Goal: Communication & Community: Answer question/provide support

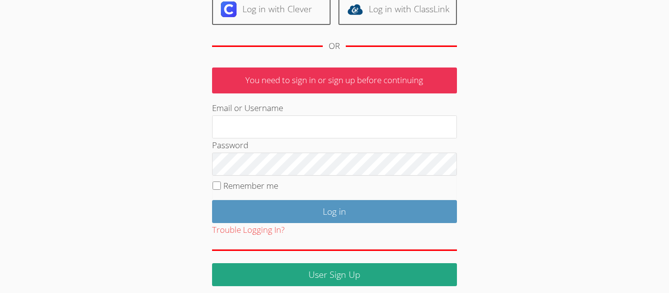
scroll to position [130, 0]
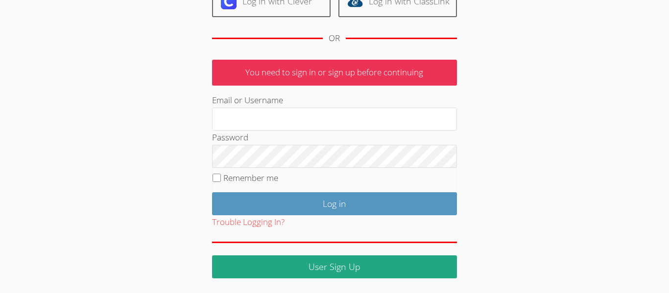
type input "[DOMAIN_NAME]"
click at [221, 183] on fieldset "Remember me" at bounding box center [334, 180] width 245 height 24
click at [213, 178] on input "Remember me" at bounding box center [217, 178] width 8 height 8
checkbox input "true"
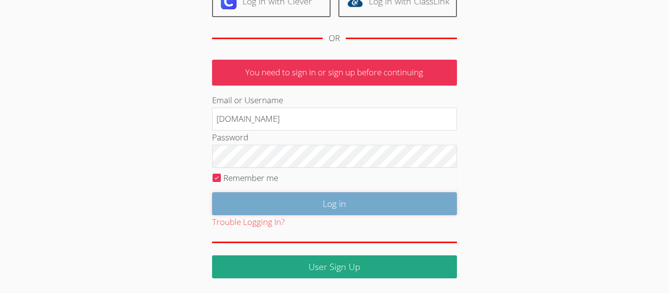
click at [322, 205] on input "Log in" at bounding box center [334, 203] width 245 height 23
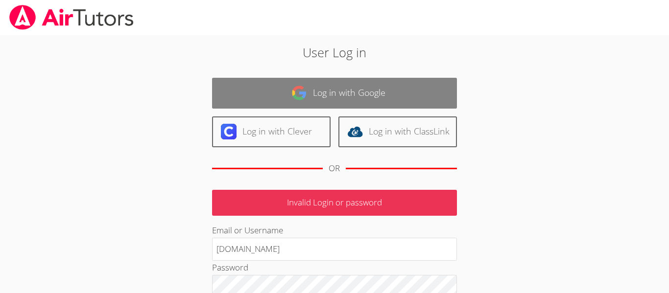
click at [306, 93] on img at bounding box center [299, 93] width 16 height 16
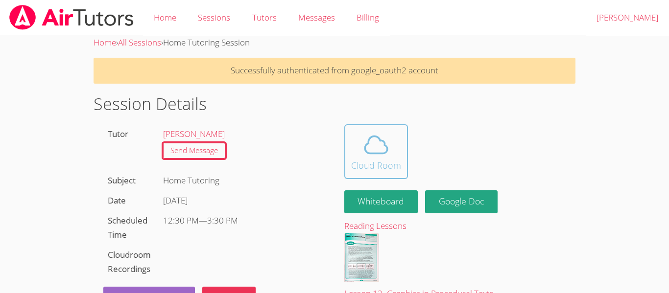
click at [381, 148] on icon at bounding box center [375, 144] width 27 height 27
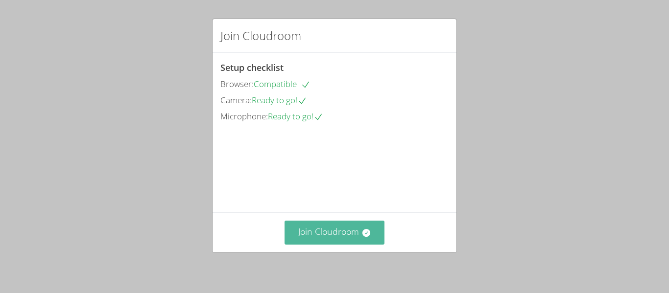
click at [361, 232] on icon at bounding box center [366, 233] width 10 height 10
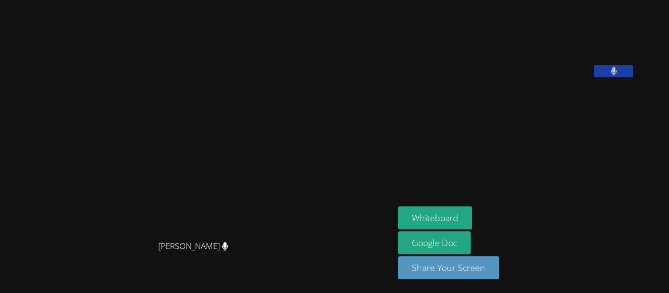
click at [527, 77] on video at bounding box center [471, 40] width 147 height 73
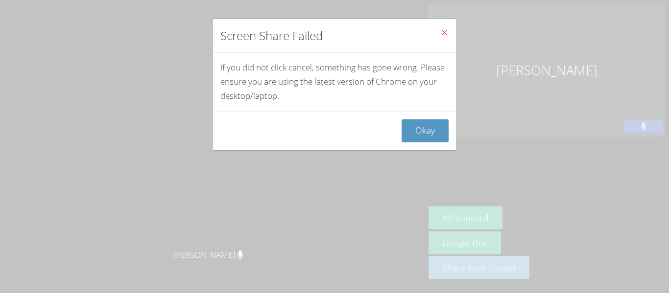
click at [444, 35] on icon "Close" at bounding box center [444, 32] width 8 height 8
click at [433, 122] on button "Okay" at bounding box center [425, 130] width 47 height 23
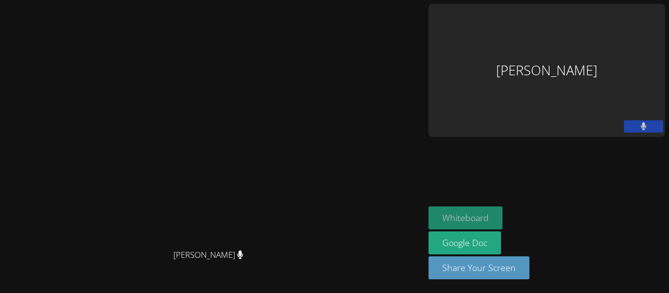
click at [502, 226] on button "Whiteboard" at bounding box center [465, 218] width 74 height 23
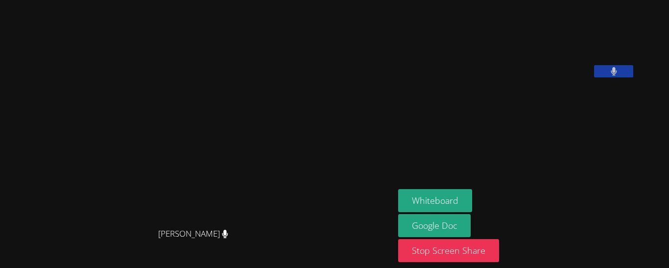
click at [633, 77] on button at bounding box center [613, 71] width 39 height 12
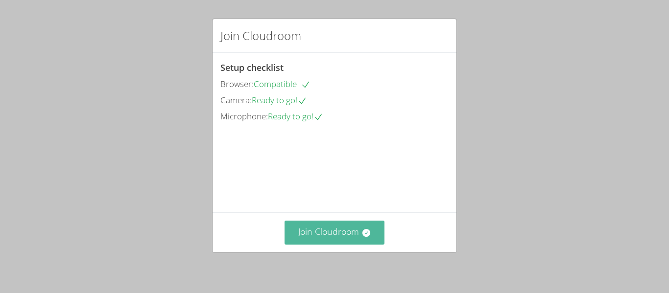
click at [321, 223] on button "Join Cloudroom" at bounding box center [335, 233] width 100 height 24
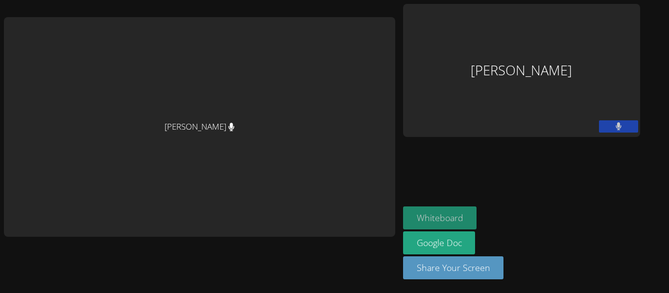
click at [446, 218] on button "Whiteboard" at bounding box center [440, 218] width 74 height 23
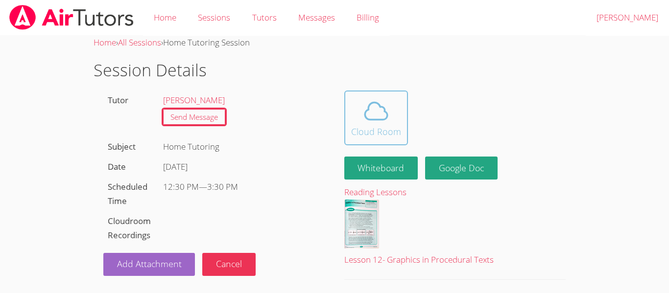
click at [381, 119] on icon at bounding box center [376, 110] width 23 height 17
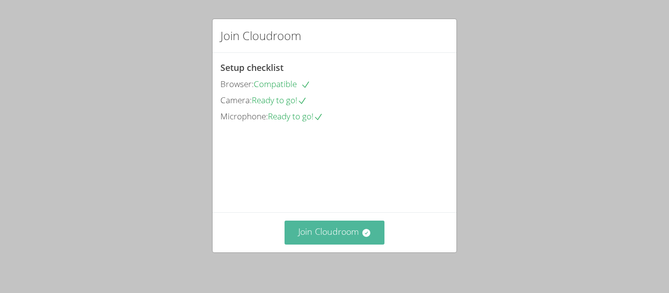
click at [338, 237] on button "Join Cloudroom" at bounding box center [335, 233] width 100 height 24
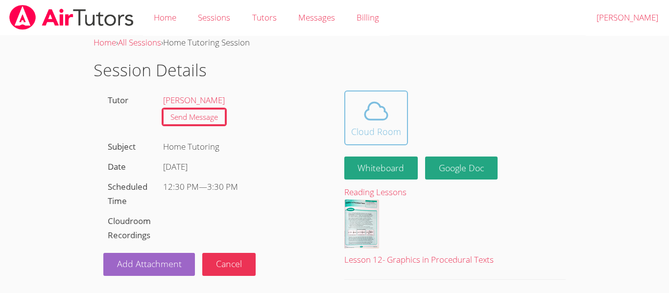
click at [366, 132] on div "Cloud Room" at bounding box center [376, 132] width 50 height 14
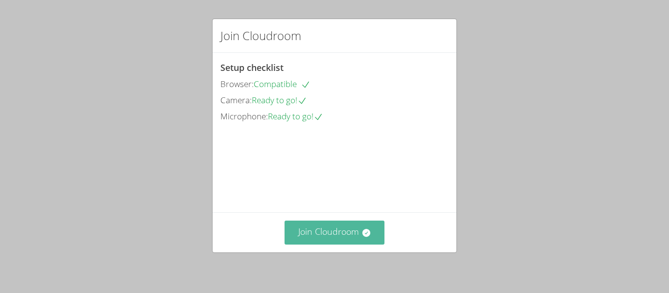
click at [344, 237] on button "Join Cloudroom" at bounding box center [335, 233] width 100 height 24
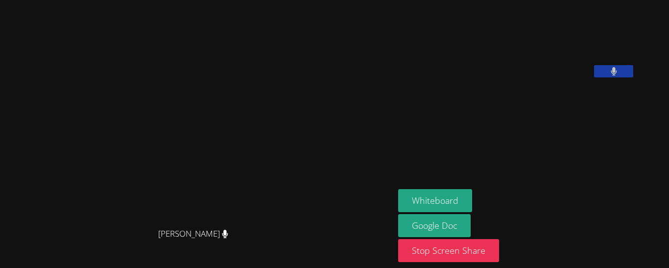
click at [617, 75] on icon at bounding box center [614, 71] width 6 height 8
click at [619, 75] on icon at bounding box center [614, 71] width 10 height 8
click at [633, 77] on button at bounding box center [613, 71] width 39 height 12
click at [472, 152] on aside "[PERSON_NAME] Whiteboard Google Doc Stop Screen Share" at bounding box center [516, 134] width 245 height 268
